Goal: Use online tool/utility: Utilize a website feature to perform a specific function

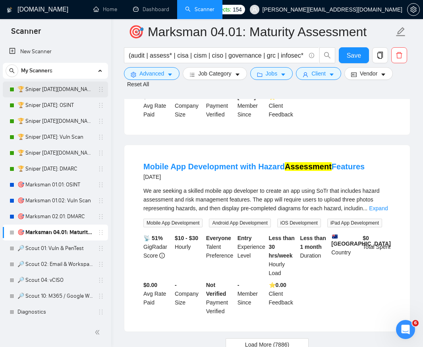
click at [66, 90] on link "🏆 Sniper [DATE][DOMAIN_NAME]: OSINT" at bounding box center [55, 90] width 76 height 16
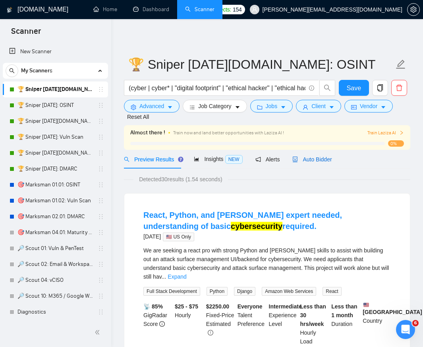
click at [311, 163] on div "Auto Bidder" at bounding box center [312, 159] width 39 height 9
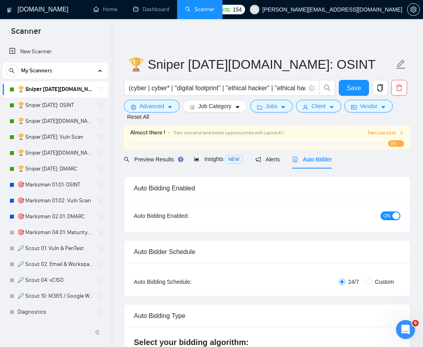
checkbox input "true"
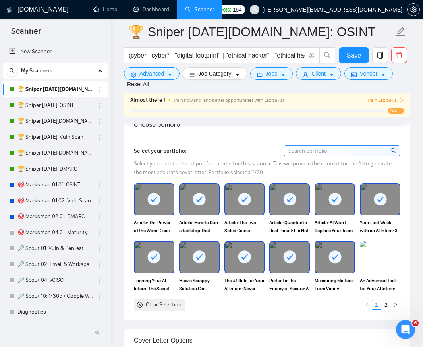
scroll to position [811, 0]
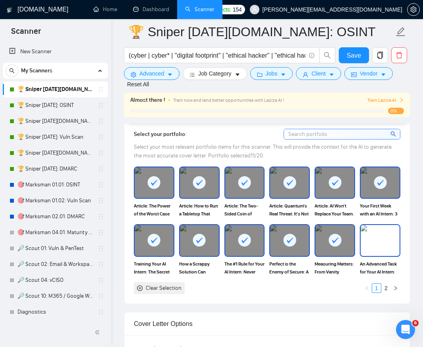
click at [384, 254] on img at bounding box center [380, 240] width 39 height 31
click at [387, 288] on link "2" at bounding box center [386, 288] width 9 height 9
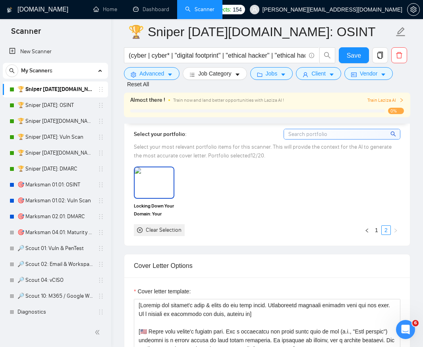
click at [167, 191] on img at bounding box center [154, 182] width 39 height 31
click at [377, 231] on link "1" at bounding box center [377, 230] width 9 height 9
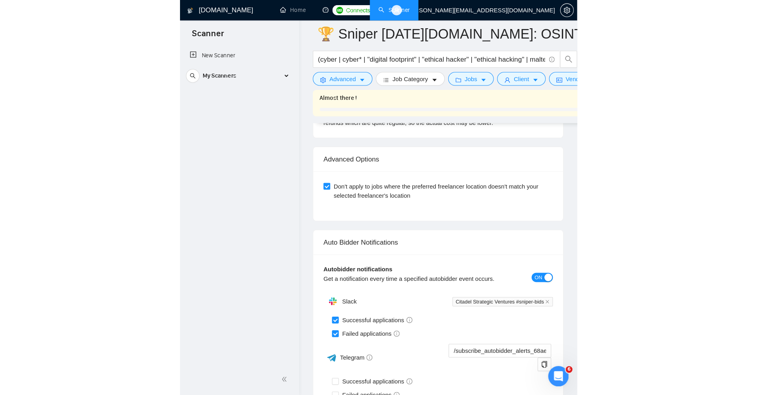
scroll to position [2010, 0]
